Goal: Task Accomplishment & Management: Complete application form

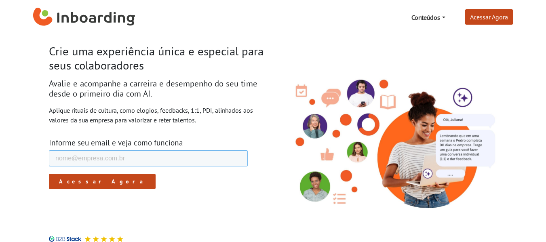
click at [177, 161] on input "E-mail de trabalho *" at bounding box center [148, 158] width 199 height 16
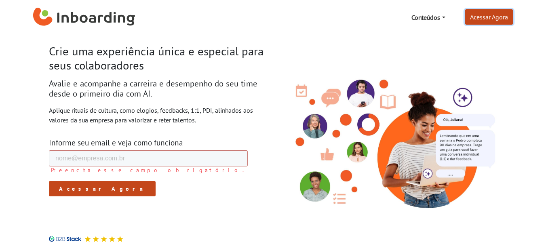
click at [493, 17] on link "Acessar Agora" at bounding box center [489, 16] width 49 height 15
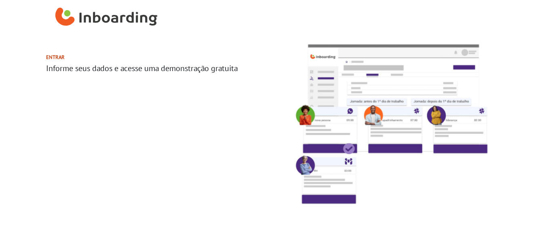
select select "BR"
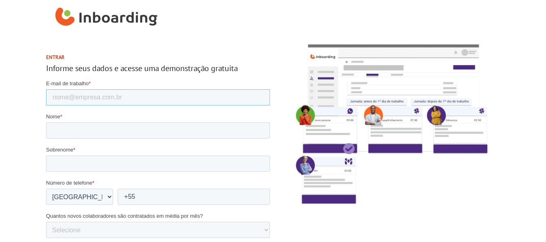
click at [155, 102] on input "E-mail de trabalho *" at bounding box center [158, 97] width 224 height 16
type input "rubbo@uol.com.br"
type input "Daniella"
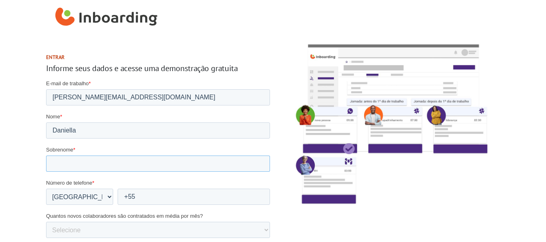
type input "Rubbo"
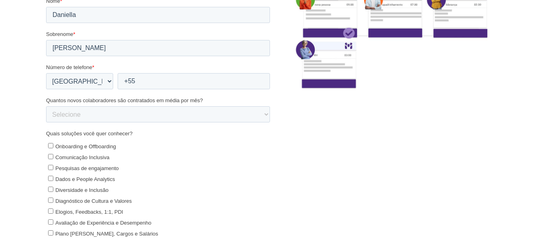
scroll to position [162, 0]
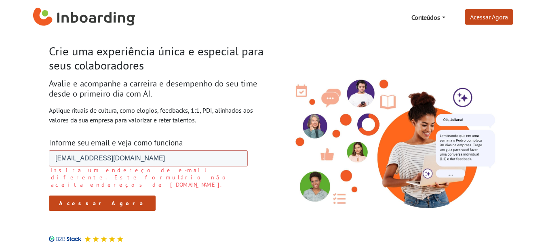
click at [88, 196] on input "Acessar Agora" at bounding box center [102, 203] width 107 height 15
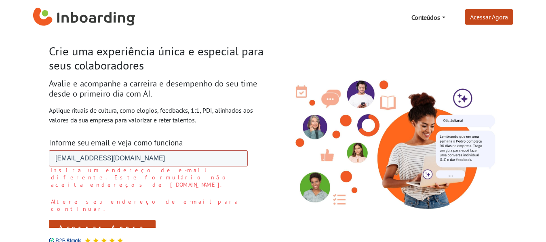
click at [160, 155] on input "[EMAIL_ADDRESS][DOMAIN_NAME]" at bounding box center [148, 158] width 199 height 16
click at [488, 15] on link "Acessar Agora" at bounding box center [489, 16] width 49 height 15
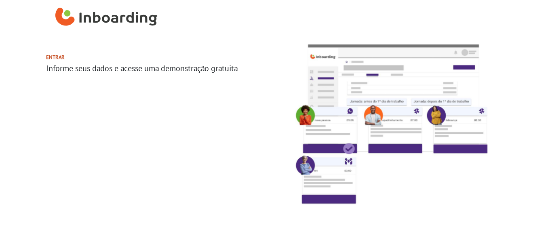
select select "BR"
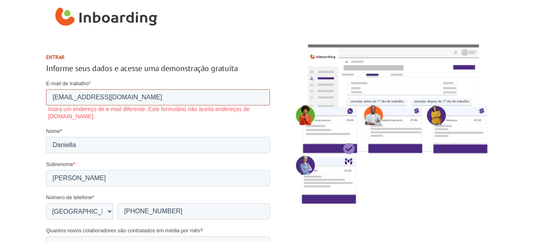
click at [205, 95] on input "[EMAIL_ADDRESS][DOMAIN_NAME]" at bounding box center [158, 97] width 224 height 16
drag, startPoint x: 194, startPoint y: 102, endPoint x: 21, endPoint y: 92, distance: 173.4
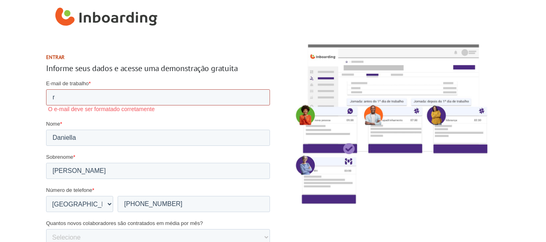
type input "rubbo@uol.com.br"
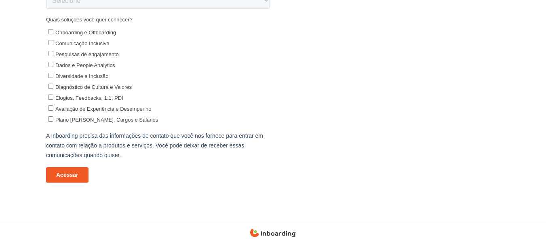
scroll to position [243, 0]
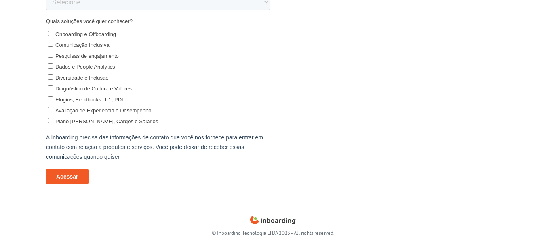
click at [66, 179] on input "Acessar" at bounding box center [67, 176] width 42 height 15
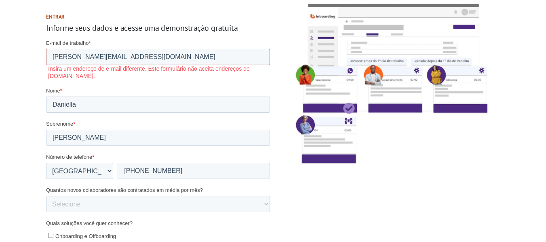
scroll to position [0, 0]
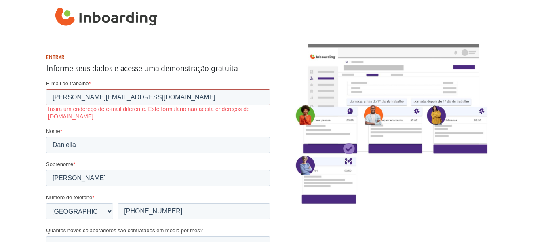
click at [187, 101] on input "rubbo@uol.com.br" at bounding box center [158, 97] width 224 height 16
click at [98, 22] on img "Inboarding Home Page" at bounding box center [106, 17] width 102 height 24
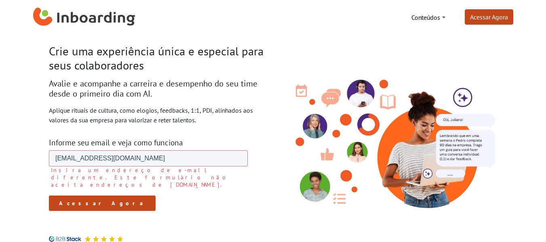
click at [419, 20] on link "Conteúdos" at bounding box center [429, 17] width 40 height 16
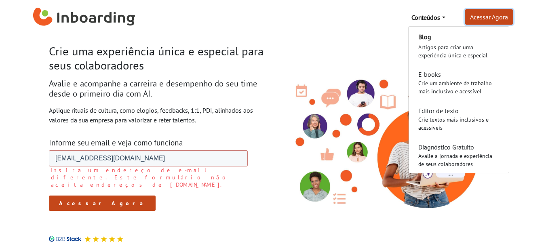
click at [491, 15] on link "Acessar Agora" at bounding box center [489, 16] width 49 height 15
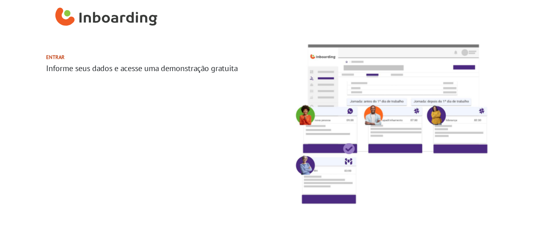
select select "BR"
